Goal: Find specific page/section: Find specific page/section

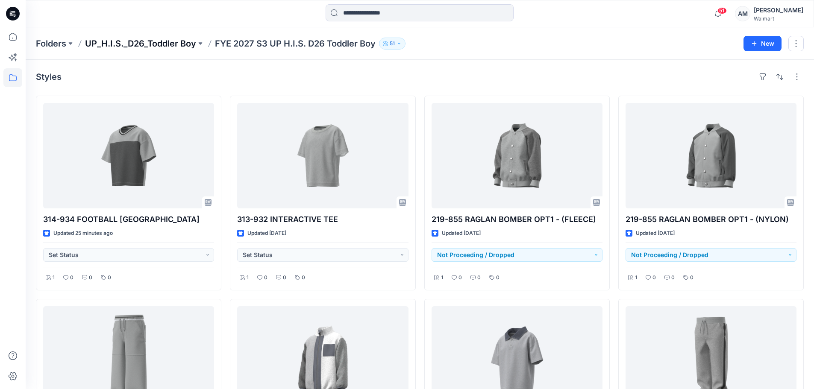
click at [109, 42] on p "UP_H.I.S._D26_Toddler Boy" at bounding box center [140, 44] width 111 height 12
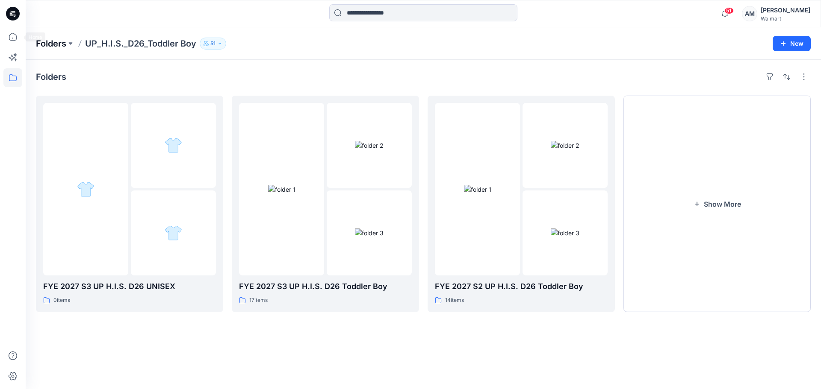
click at [46, 42] on p "Folders" at bounding box center [51, 44] width 30 height 12
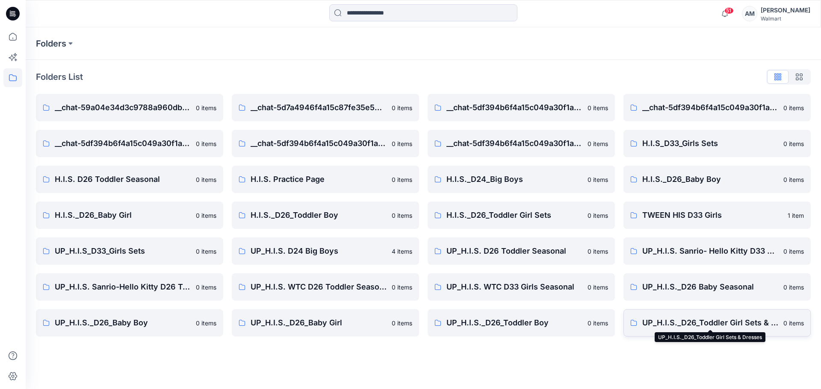
click at [724, 323] on p "UP_H.I.S._D26_Toddler Girl Sets & Dresses" at bounding box center [710, 323] width 136 height 12
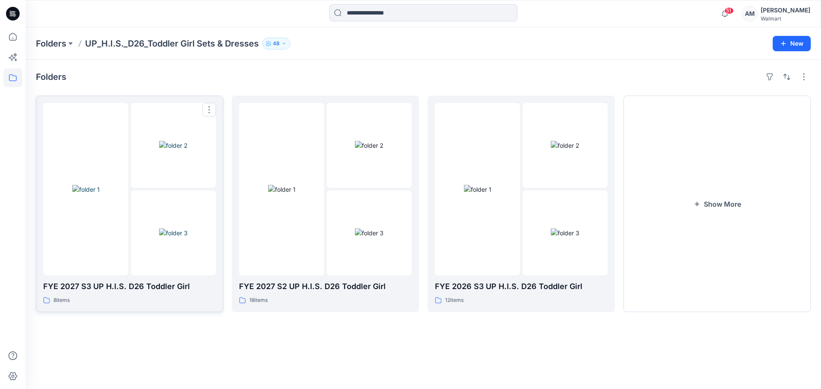
click at [171, 150] on img at bounding box center [173, 145] width 29 height 9
